Goal: Information Seeking & Learning: Understand process/instructions

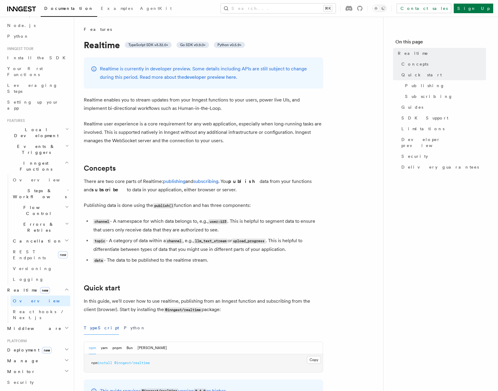
scroll to position [56, 0]
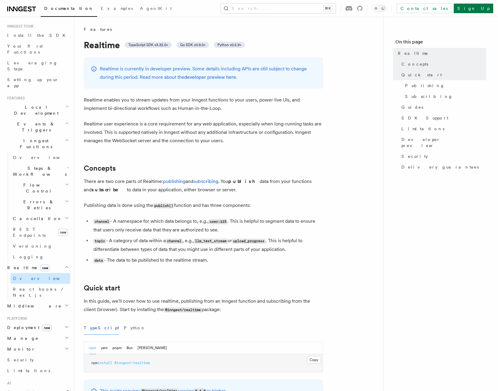
click at [40, 273] on link "Overview" at bounding box center [40, 278] width 60 height 11
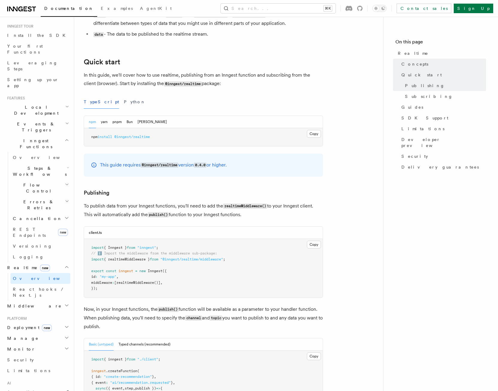
scroll to position [230, 0]
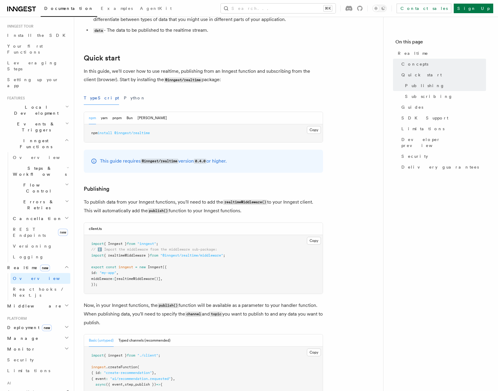
click at [136, 161] on p "This guide requires @inngest/realtime version 0.4.0 or higher." at bounding box center [163, 161] width 127 height 9
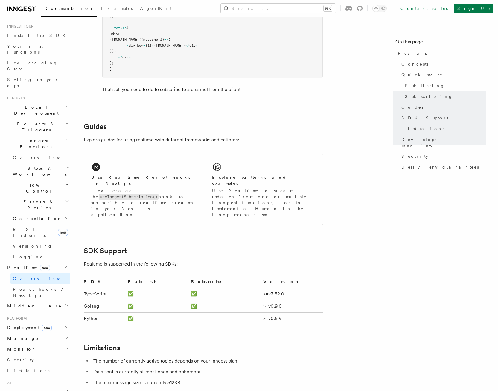
scroll to position [1194, 0]
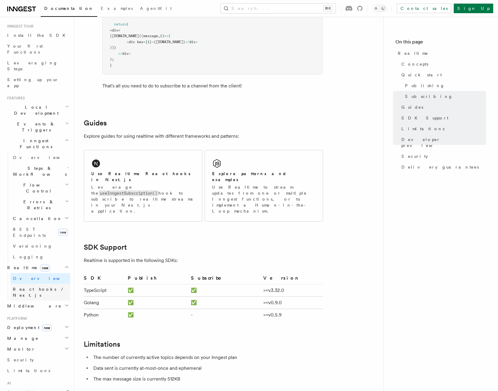
click at [45, 284] on link "React hooks / Next.js" at bounding box center [40, 292] width 60 height 17
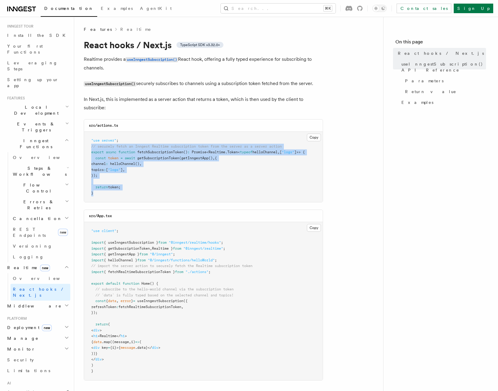
drag, startPoint x: 96, startPoint y: 150, endPoint x: 150, endPoint y: 200, distance: 73.7
click at [150, 200] on pre ""use server" ; // securely fetch an Inngest Realtime subscription token from th…" at bounding box center [203, 167] width 239 height 70
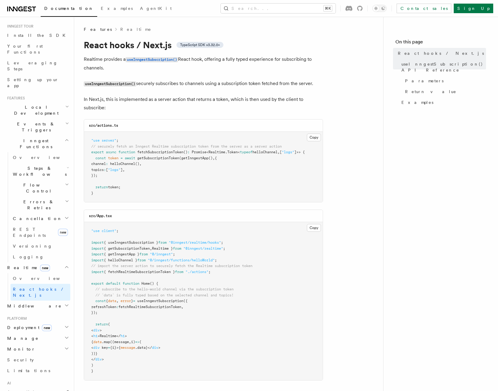
drag, startPoint x: 150, startPoint y: 200, endPoint x: 153, endPoint y: 202, distance: 3.7
click at [150, 200] on pre ""use server" ; // securely fetch an Inngest Realtime subscription token from th…" at bounding box center [203, 167] width 239 height 70
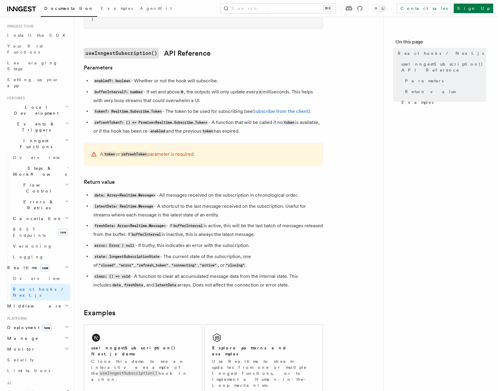
scroll to position [455, 0]
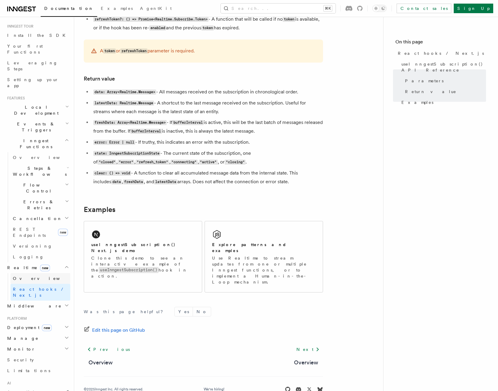
click at [26, 273] on link "Overview" at bounding box center [40, 278] width 60 height 11
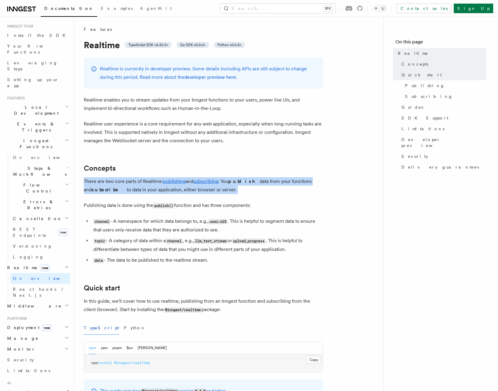
drag, startPoint x: 115, startPoint y: 184, endPoint x: 267, endPoint y: 200, distance: 152.4
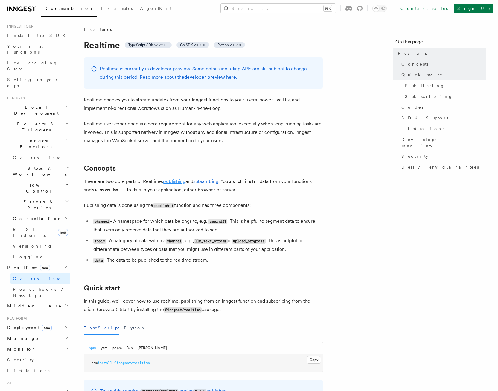
click at [167, 180] on link "publishing" at bounding box center [174, 181] width 22 height 6
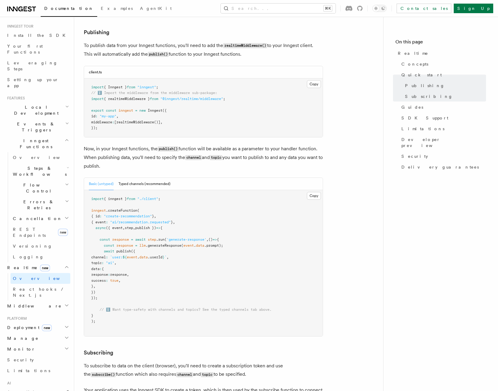
scroll to position [386, 0]
click at [143, 186] on button "Typed channels (recommended)" at bounding box center [144, 184] width 52 height 12
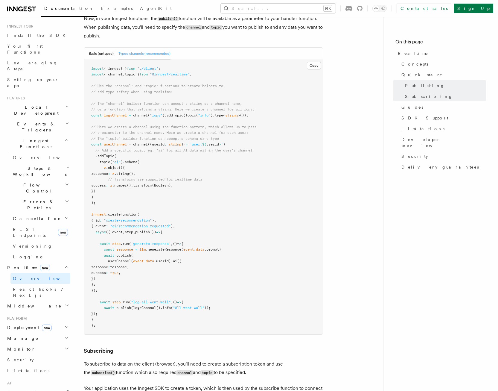
scroll to position [424, 0]
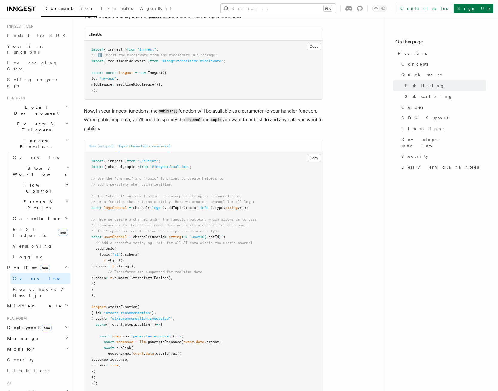
click at [111, 146] on button "Basic (untyped)" at bounding box center [101, 146] width 25 height 12
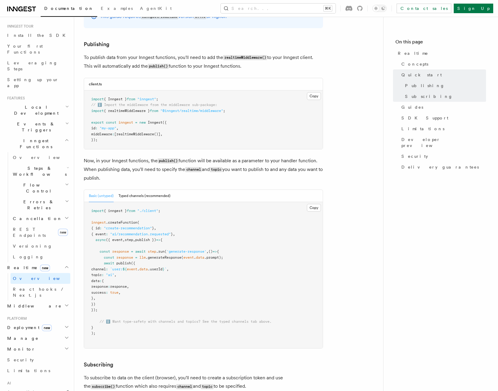
scroll to position [378, 0]
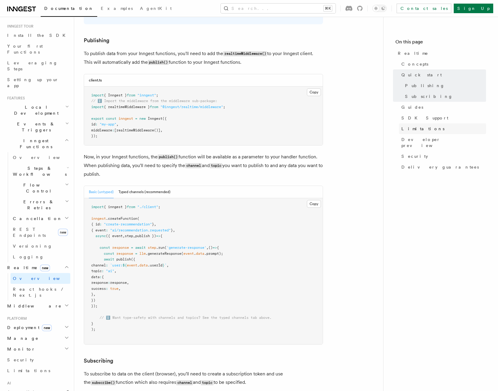
click at [409, 126] on span "Limitations" at bounding box center [422, 129] width 43 height 6
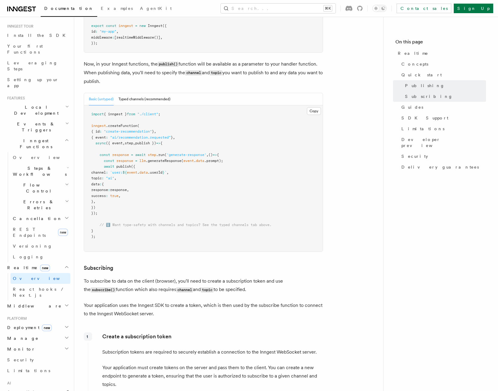
scroll to position [320, 0]
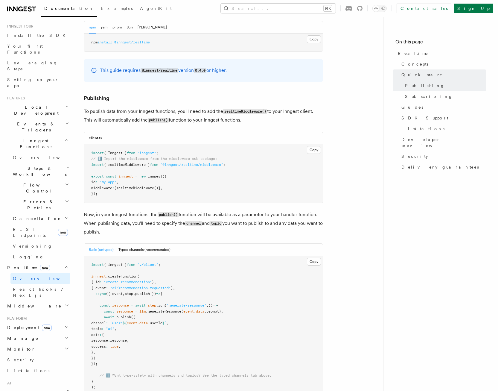
click at [123, 219] on p "Now, in your Inngest functions, the publish() function will be available as a p…" at bounding box center [203, 223] width 239 height 26
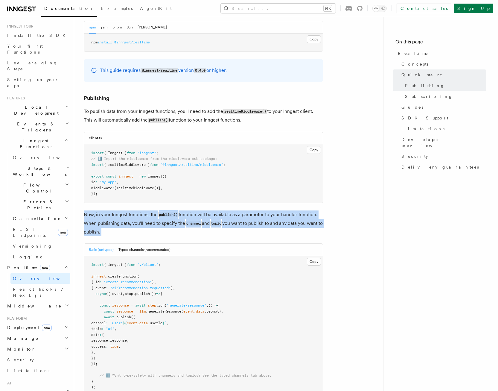
click at [123, 219] on p "Now, in your Inngest functions, the publish() function will be available as a p…" at bounding box center [203, 223] width 239 height 26
click at [130, 229] on p "Now, in your Inngest functions, the publish() function will be available as a p…" at bounding box center [203, 223] width 239 height 26
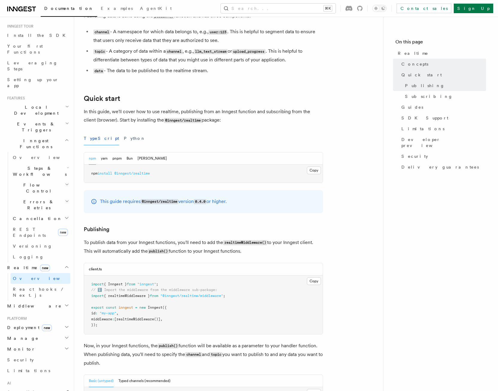
scroll to position [153, 0]
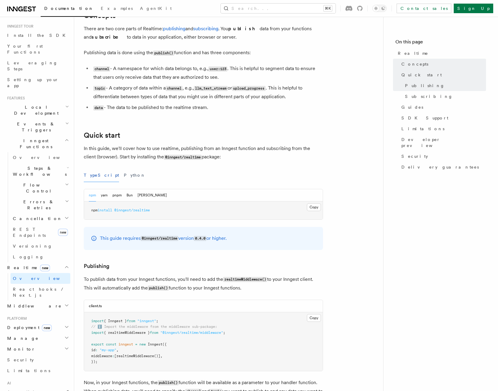
drag, startPoint x: 196, startPoint y: 156, endPoint x: 103, endPoint y: 150, distance: 92.9
click at [103, 150] on p "In this guide, we'll cover how to use realtime, publishing from an Inngest func…" at bounding box center [203, 152] width 239 height 17
click at [109, 151] on p "In this guide, we'll cover how to use realtime, publishing from an Inngest func…" at bounding box center [203, 152] width 239 height 17
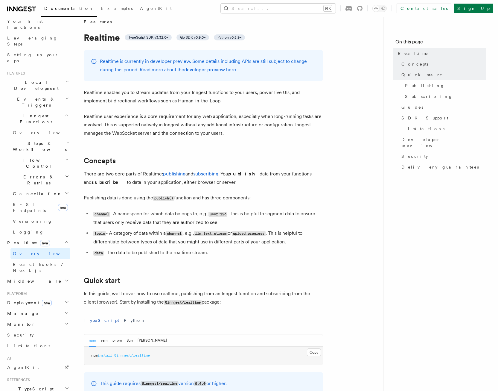
scroll to position [121, 0]
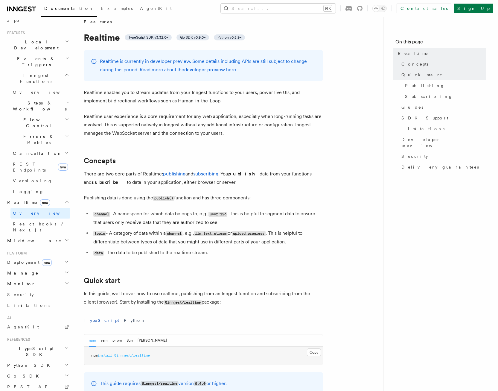
click at [42, 343] on h2 "TypeScript SDK" at bounding box center [38, 351] width 66 height 17
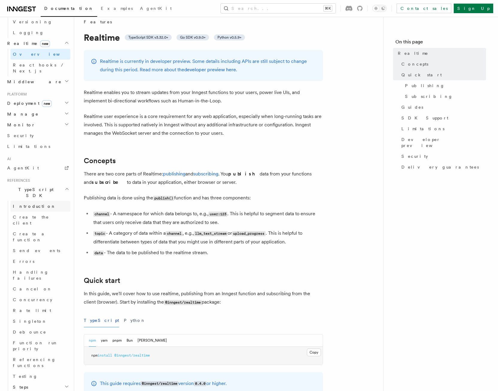
scroll to position [281, 0]
